Goal: Task Accomplishment & Management: Complete application form

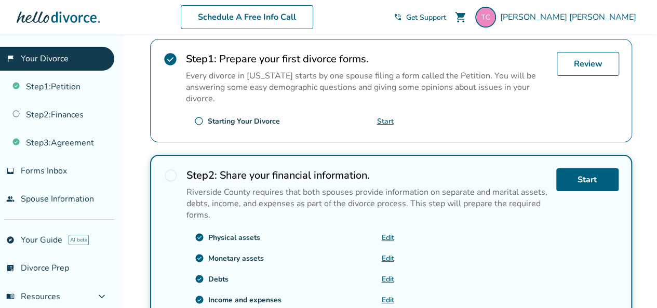
scroll to position [259, 0]
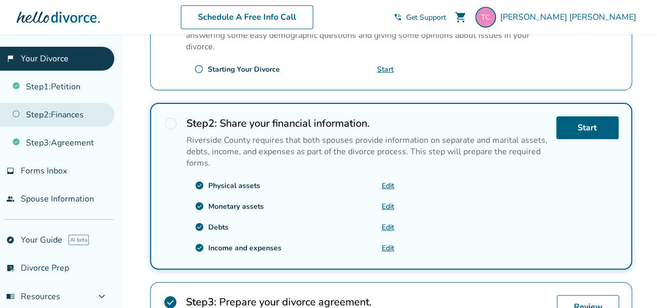
click at [72, 116] on link "Step 2 : Finances" at bounding box center [57, 115] width 114 height 24
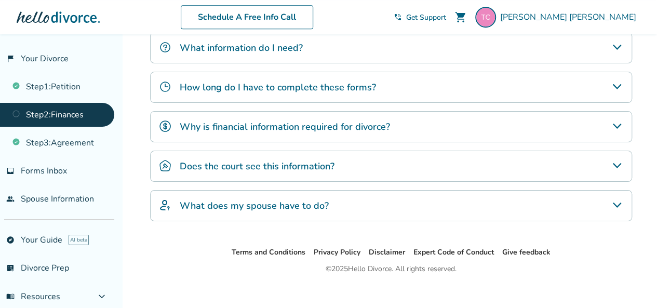
scroll to position [395, 0]
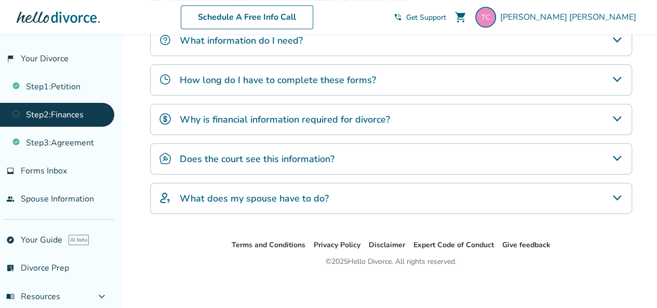
click at [403, 187] on div "What does my spouse have to do?" at bounding box center [391, 198] width 482 height 31
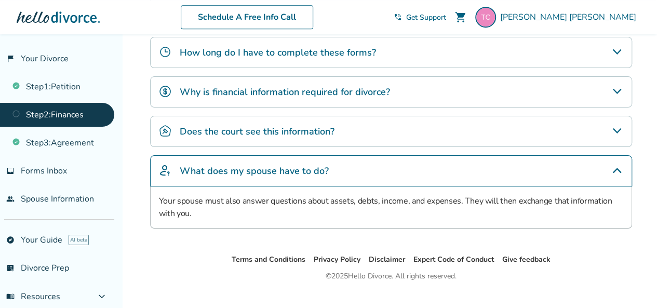
scroll to position [437, 0]
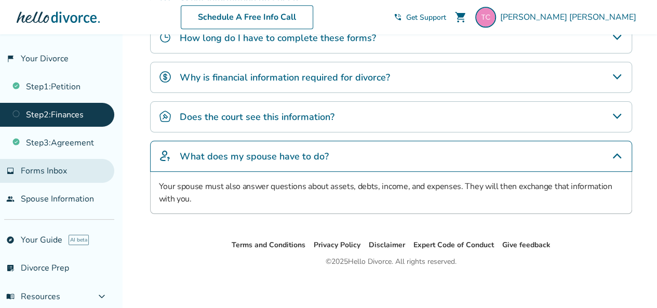
click at [51, 171] on span "Forms Inbox" at bounding box center [44, 170] width 46 height 11
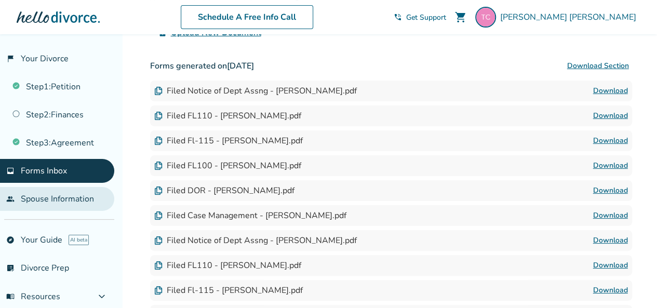
scroll to position [52, 0]
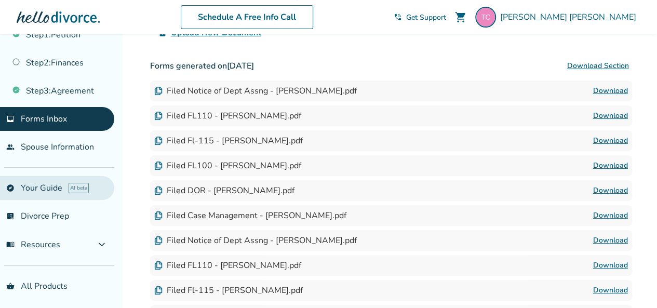
click at [47, 186] on link "explore Your Guide AI beta" at bounding box center [57, 188] width 114 height 24
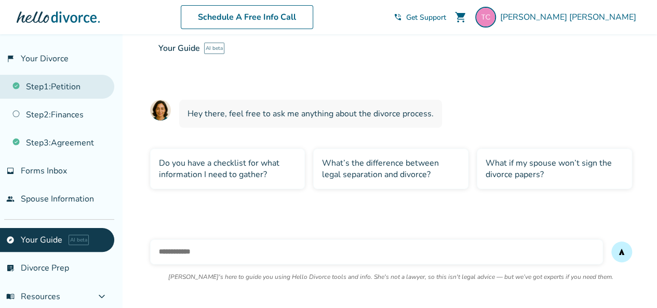
click at [59, 85] on link "Step 1 : Petition" at bounding box center [57, 87] width 114 height 24
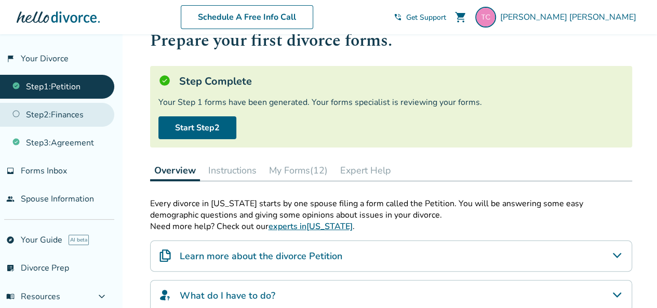
click at [61, 119] on link "Step 2 : Finances" at bounding box center [57, 115] width 114 height 24
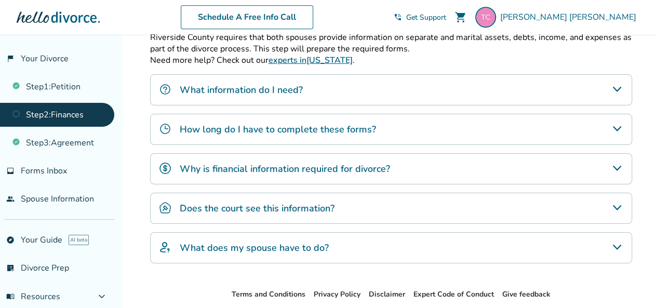
scroll to position [294, 0]
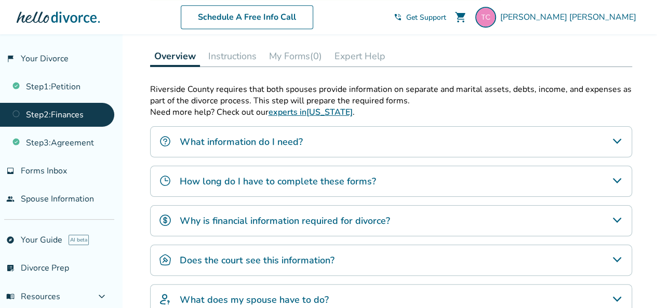
click at [241, 140] on h4 "What information do I need?" at bounding box center [241, 141] width 123 height 13
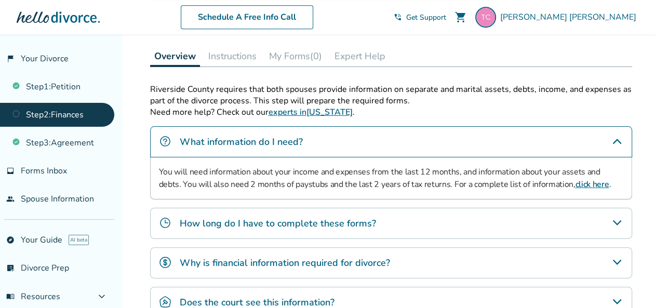
click at [575, 182] on link "click here" at bounding box center [592, 184] width 34 height 11
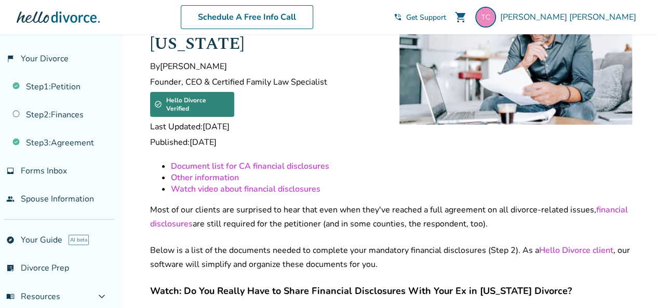
scroll to position [104, 0]
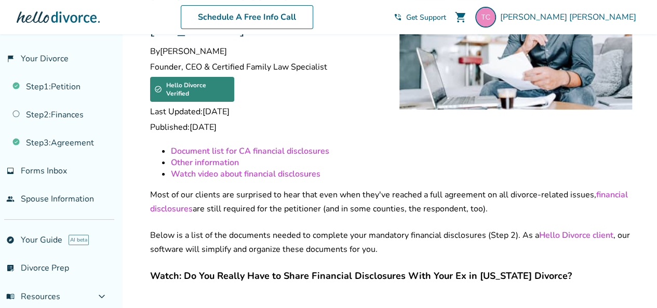
click at [254, 145] on link "Document list for CA financial disclosures" at bounding box center [250, 150] width 158 height 11
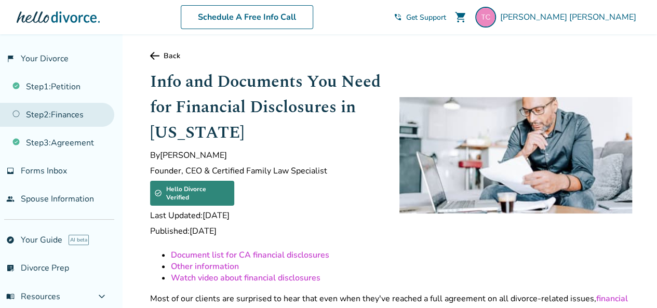
click at [73, 119] on link "Step 2 : Finances" at bounding box center [57, 115] width 114 height 24
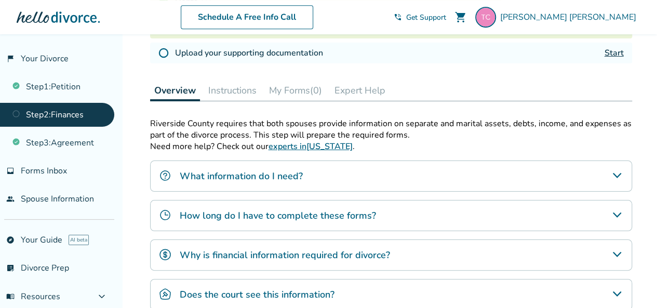
scroll to position [208, 0]
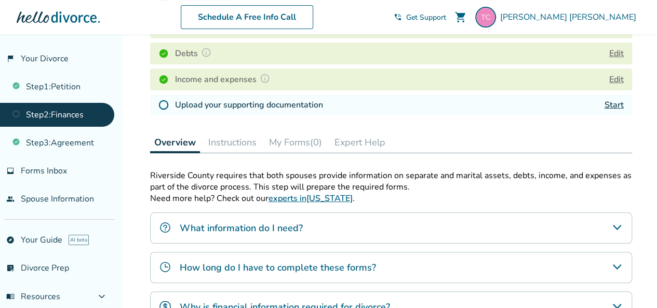
click at [622, 107] on link "Start" at bounding box center [613, 104] width 19 height 11
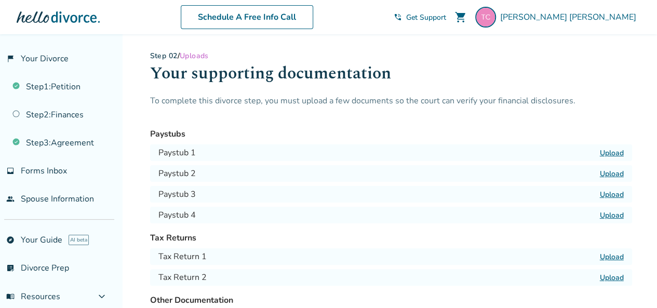
click at [613, 154] on label "Upload" at bounding box center [611, 153] width 24 height 10
click at [0, 0] on input "Upload" at bounding box center [0, 0] width 0 height 0
click at [614, 174] on label "Upload" at bounding box center [611, 174] width 24 height 10
click at [0, 0] on input "Upload" at bounding box center [0, 0] width 0 height 0
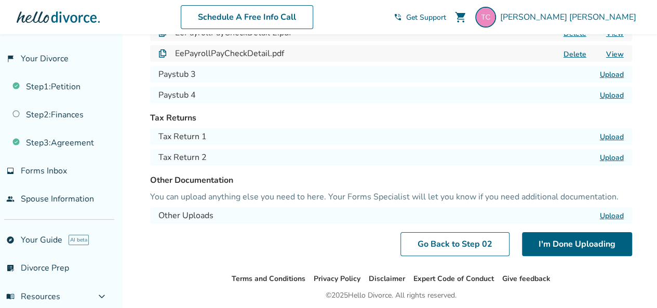
scroll to position [104, 0]
